Goal: Use online tool/utility: Utilize a website feature to perform a specific function

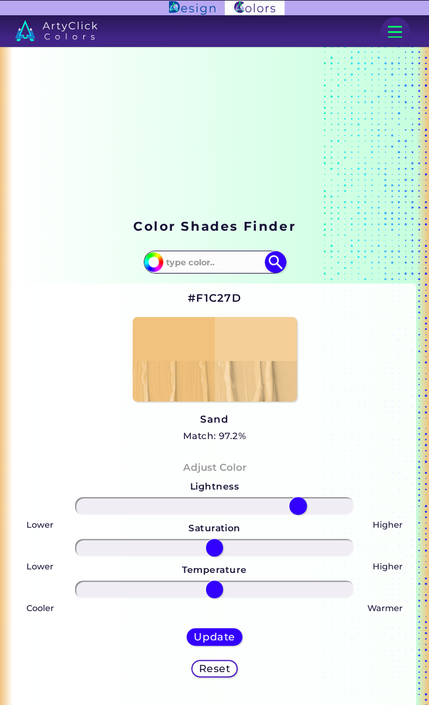
type input "63"
click at [249, 336] on img at bounding box center [215, 359] width 164 height 84
click at [264, 363] on img at bounding box center [215, 359] width 164 height 84
click at [272, 366] on img at bounding box center [215, 359] width 164 height 84
click at [270, 368] on img at bounding box center [215, 359] width 164 height 84
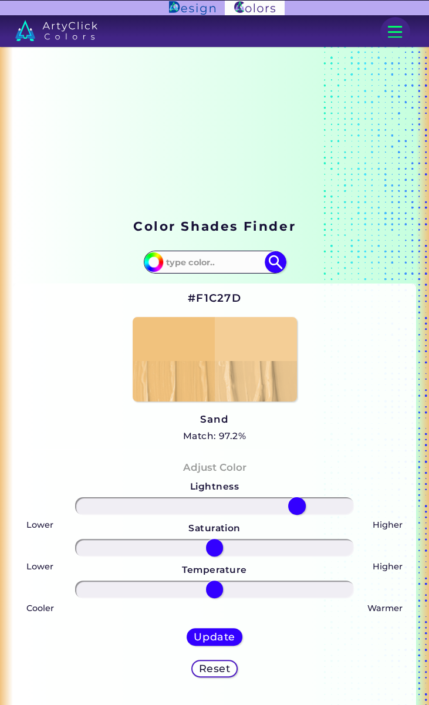
click at [276, 372] on img at bounding box center [215, 359] width 164 height 84
click at [218, 640] on h5 "Update" at bounding box center [214, 636] width 41 height 11
type input "#f4ce96"
type input "0"
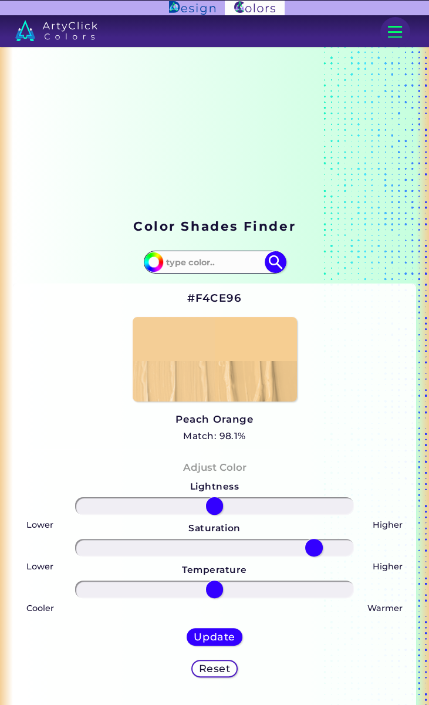
type input "76"
type input "-5"
click at [222, 642] on h5 "Update" at bounding box center [214, 636] width 41 height 11
type input "#f6d092"
type input "0"
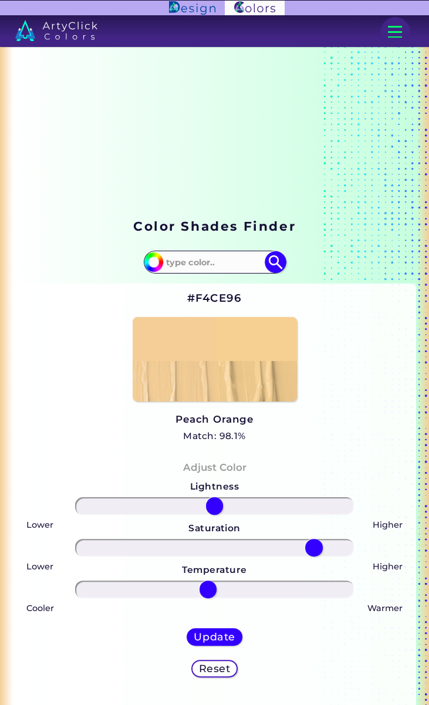
type input "0"
click at [218, 304] on h2 "#F6D092" at bounding box center [214, 297] width 56 height 15
click at [219, 300] on h2 "#F6D092" at bounding box center [214, 297] width 56 height 15
click at [221, 301] on h2 "#F6D092 copied" at bounding box center [214, 297] width 56 height 15
click at [222, 302] on h2 "#F6D092 copied copied" at bounding box center [214, 297] width 56 height 15
